Goal: Information Seeking & Learning: Learn about a topic

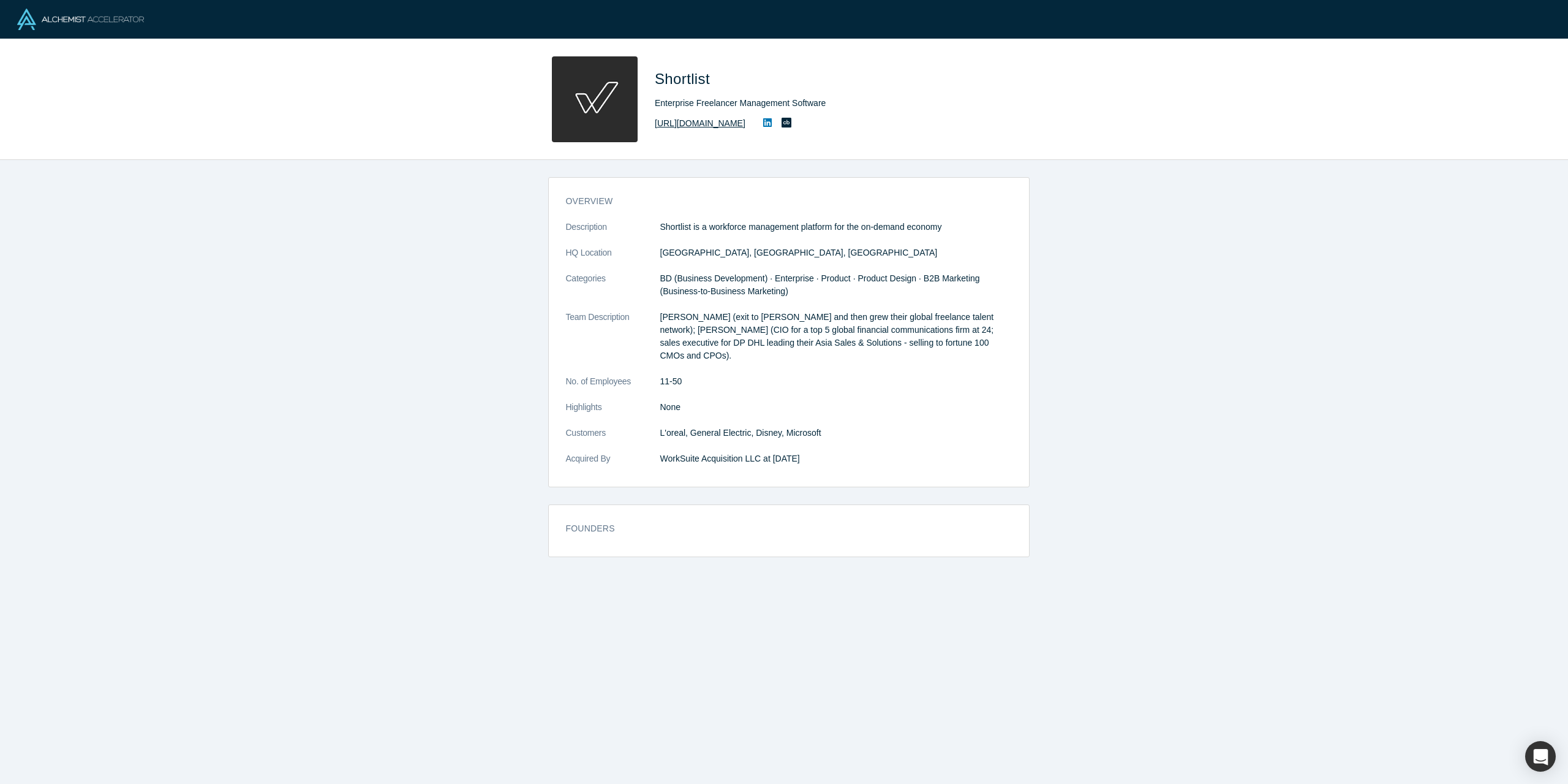
click at [701, 126] on link "https://www.shortlist.co" at bounding box center [700, 123] width 90 height 13
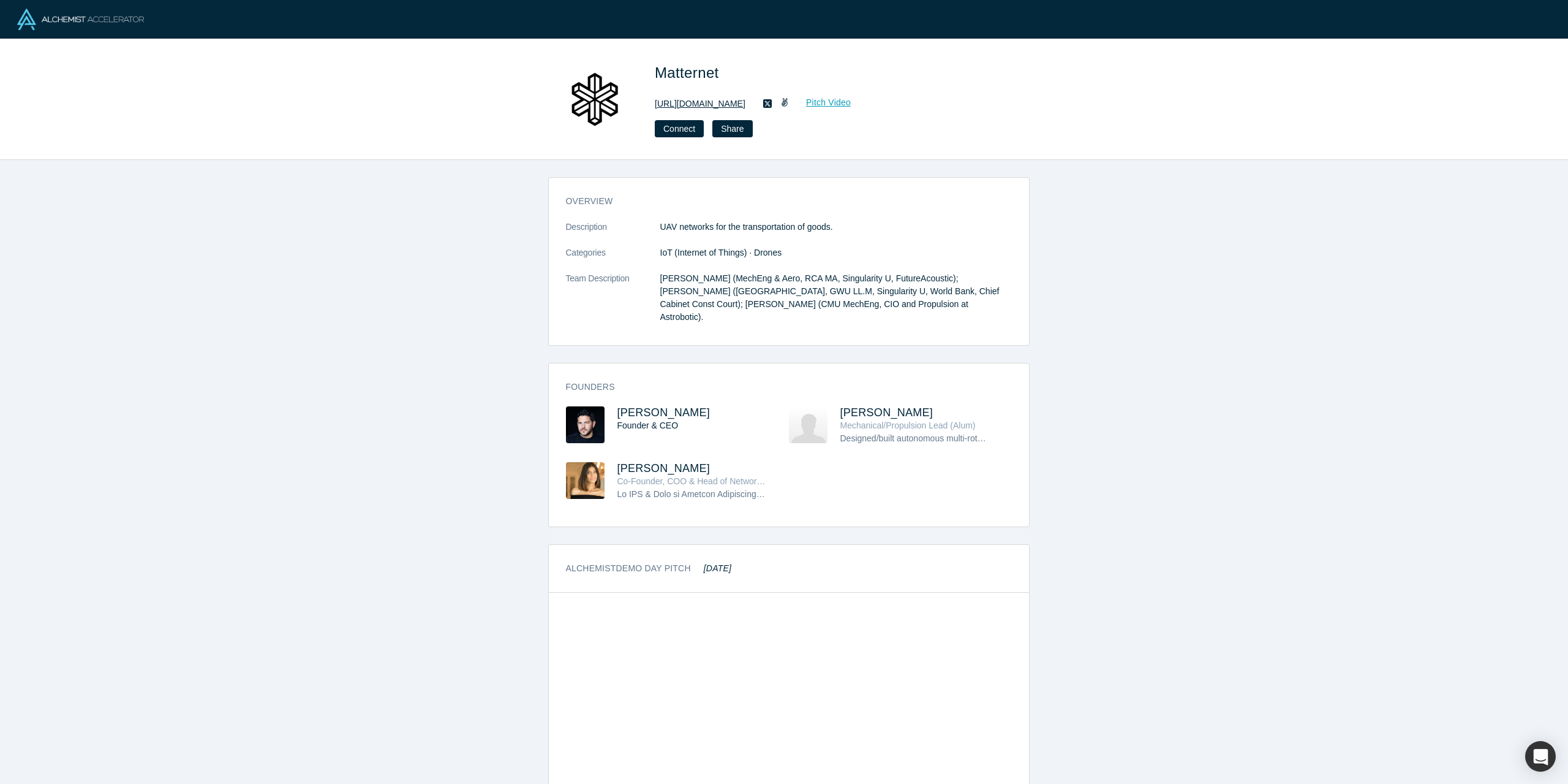
click at [690, 104] on link "http://mttr.net/" at bounding box center [700, 104] width 90 height 13
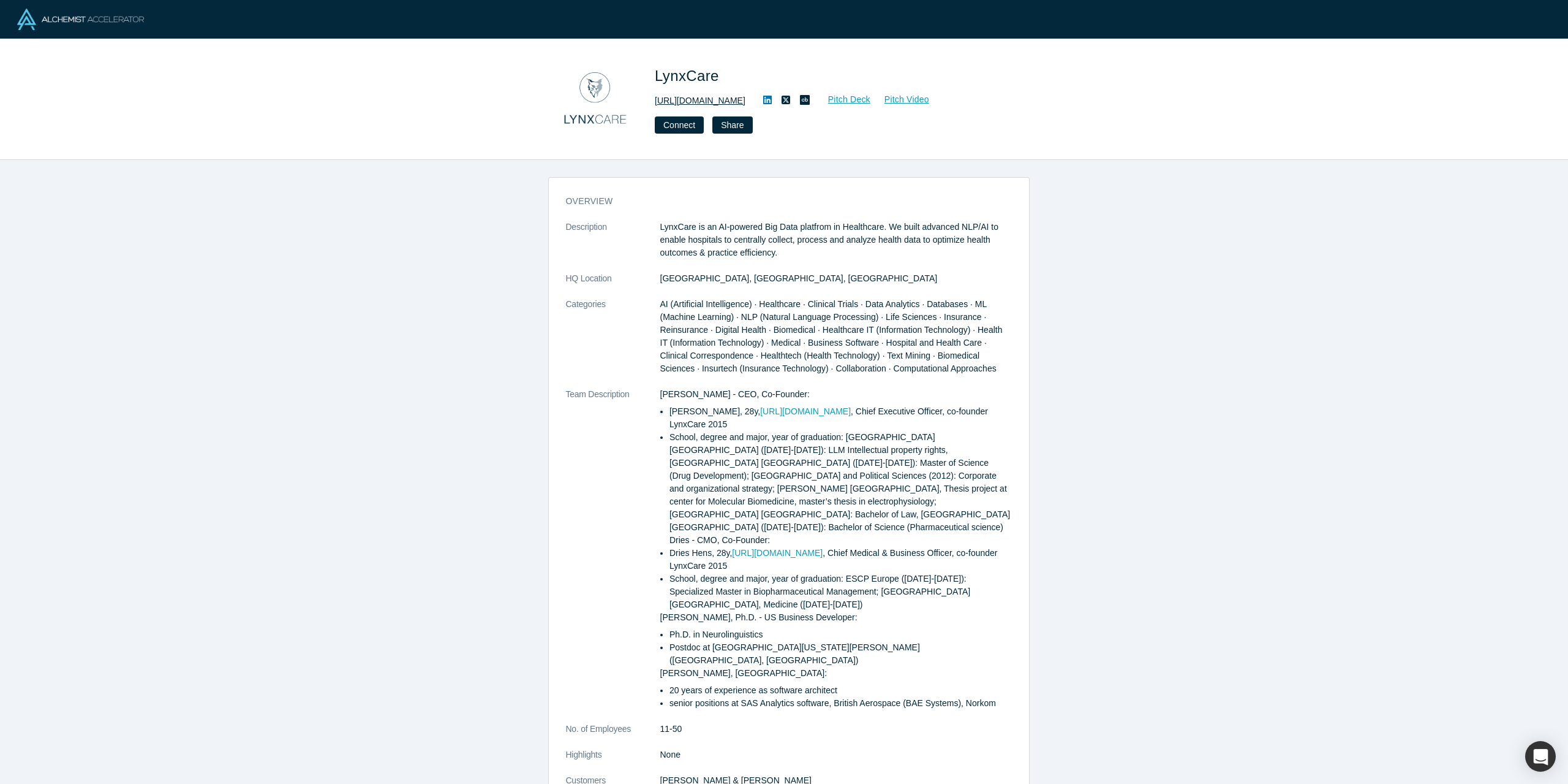
click at [693, 99] on link "[URL][DOMAIN_NAME]" at bounding box center [700, 100] width 90 height 13
